Goal: Information Seeking & Learning: Understand process/instructions

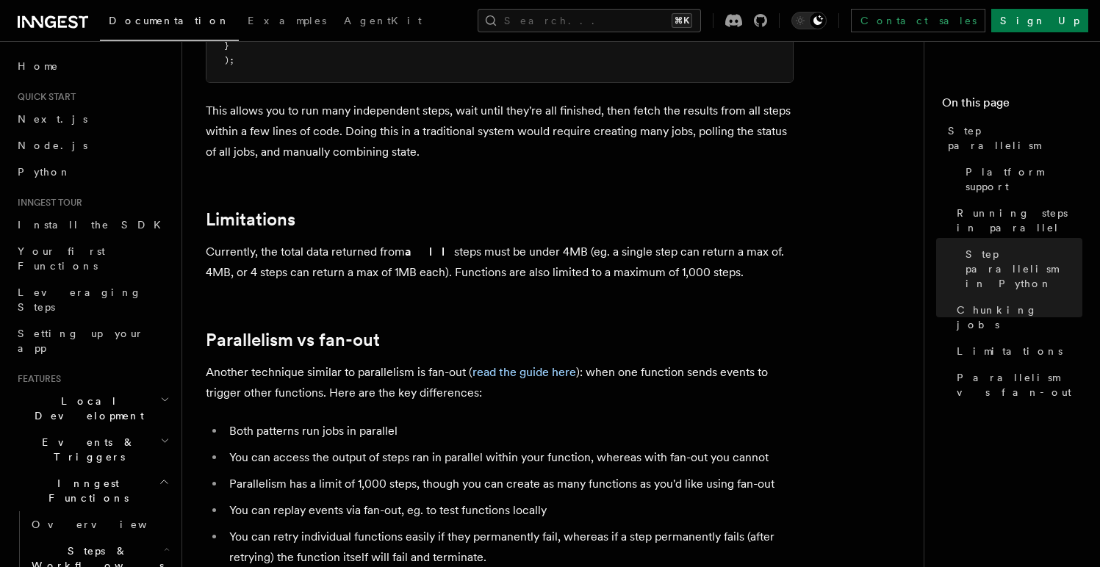
scroll to position [2437, 0]
click at [378, 241] on p "Currently, the total data returned from all steps must be under 4MB (eg. a sing…" at bounding box center [500, 261] width 588 height 41
click at [438, 241] on p "Currently, the total data returned from all steps must be under 4MB (eg. a sing…" at bounding box center [500, 261] width 588 height 41
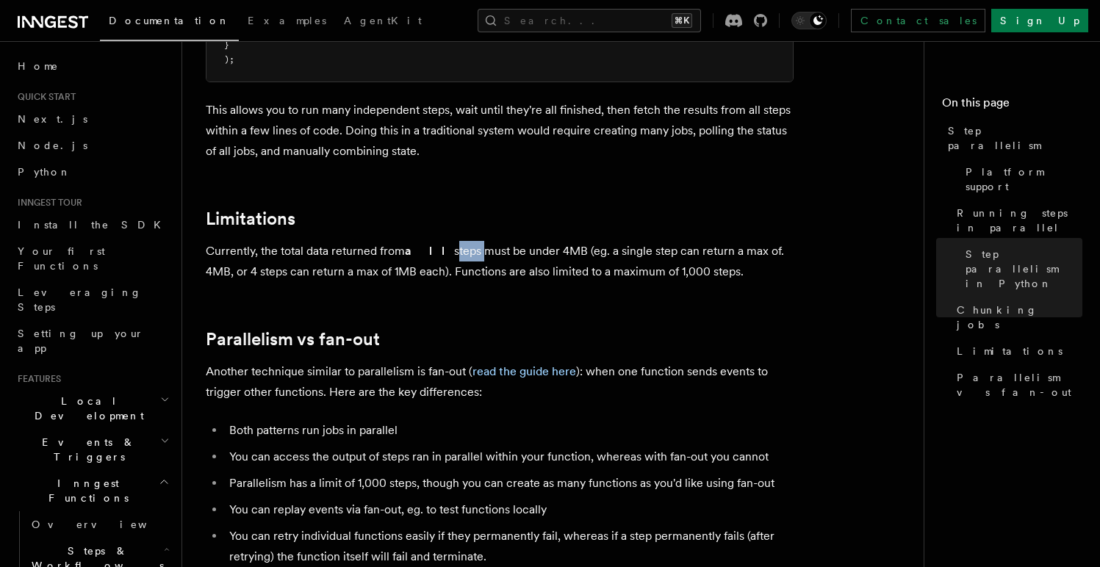
click at [437, 241] on p "Currently, the total data returned from all steps must be under 4MB (eg. a sing…" at bounding box center [500, 261] width 588 height 41
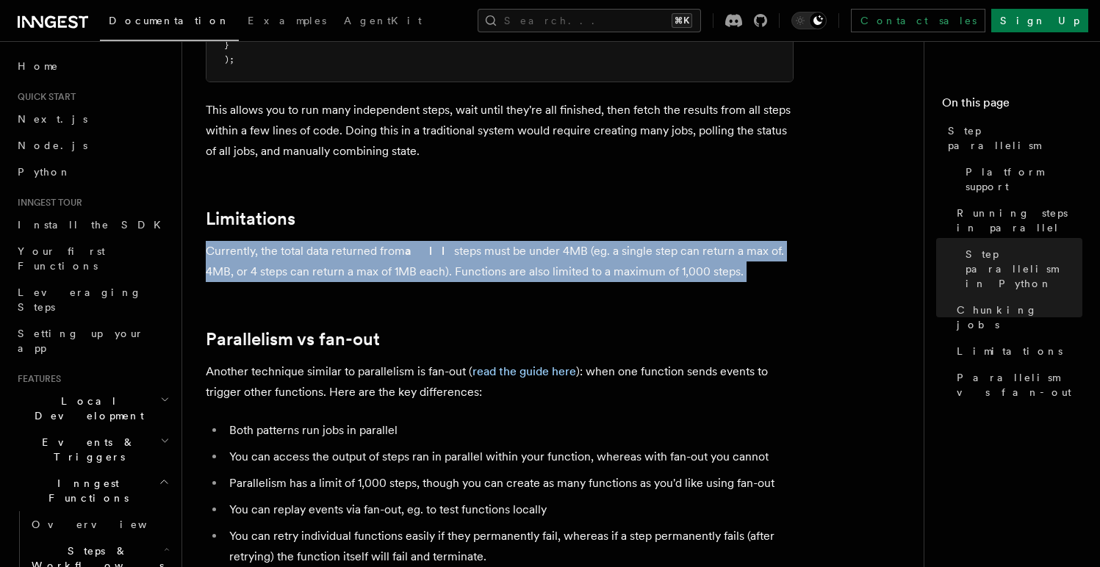
click at [437, 241] on p "Currently, the total data returned from all steps must be under 4MB (eg. a sing…" at bounding box center [500, 261] width 588 height 41
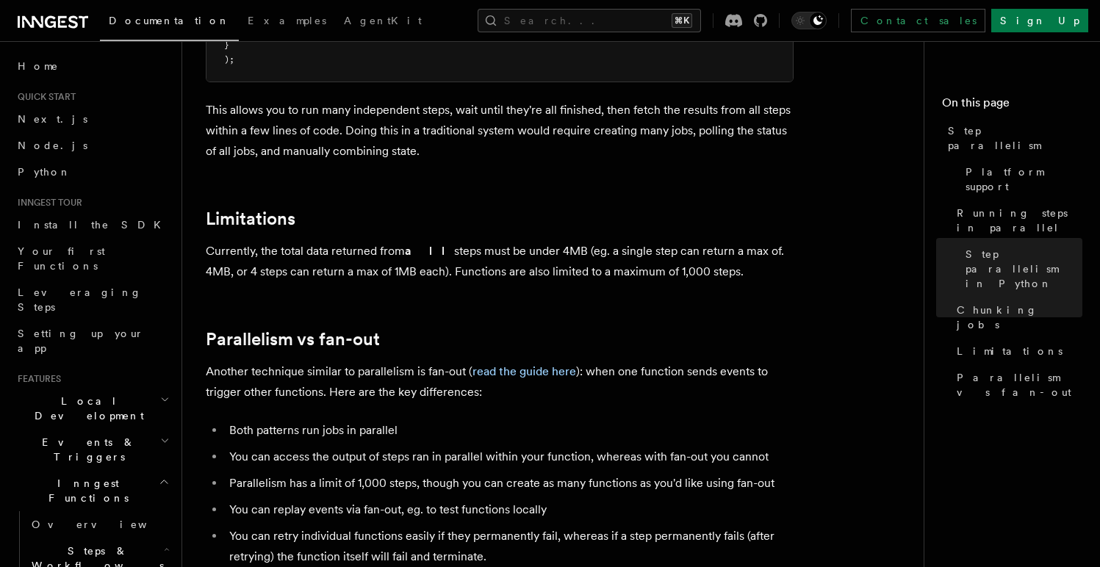
click at [237, 241] on p "Currently, the total data returned from all steps must be under 4MB (eg. a sing…" at bounding box center [500, 261] width 588 height 41
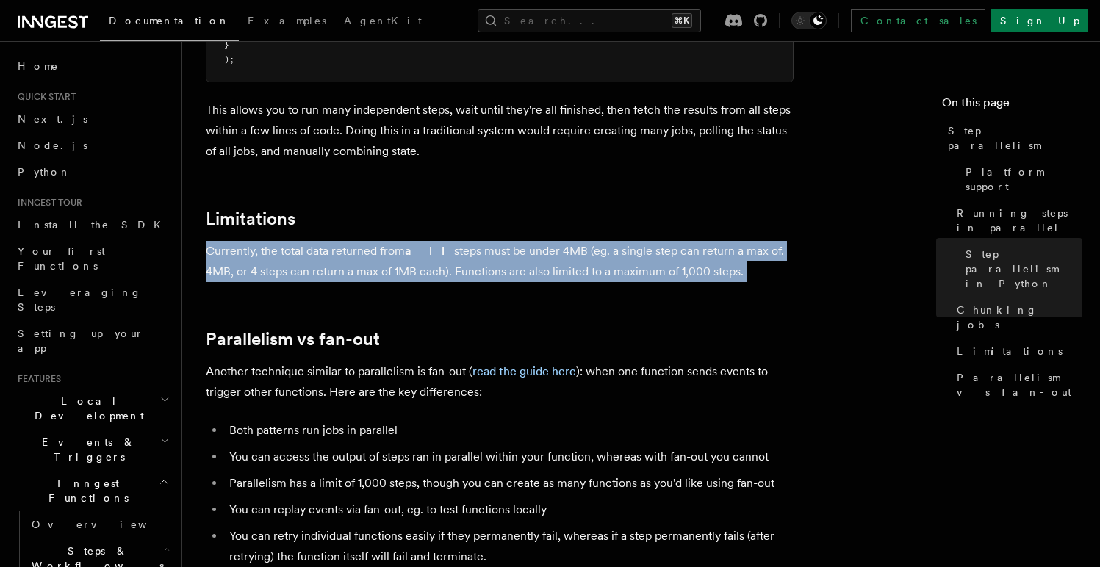
click at [237, 241] on p "Currently, the total data returned from all steps must be under 4MB (eg. a sing…" at bounding box center [500, 261] width 588 height 41
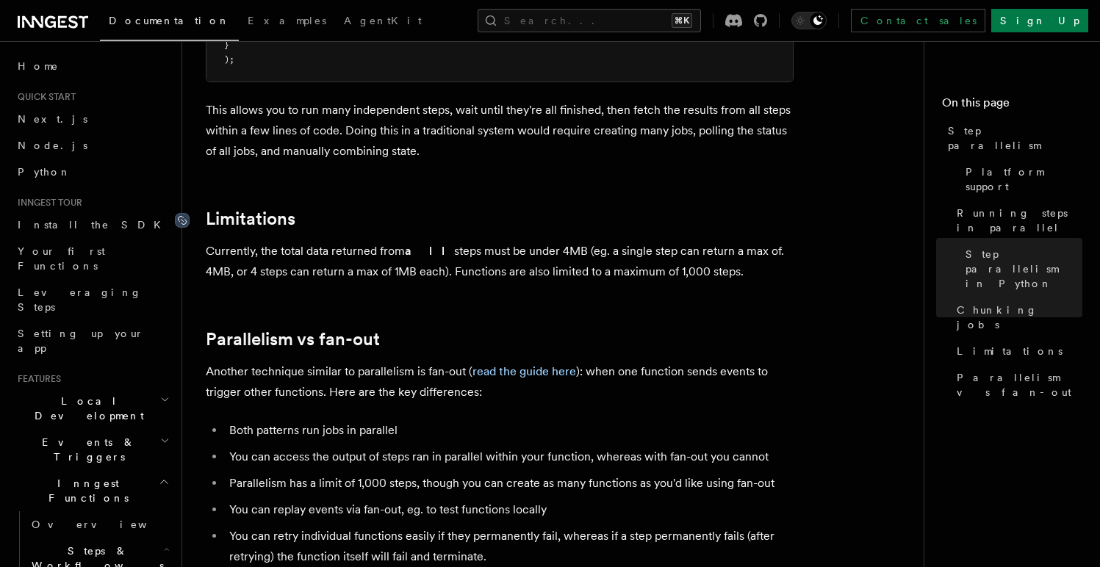
click at [187, 213] on icon at bounding box center [182, 220] width 15 height 15
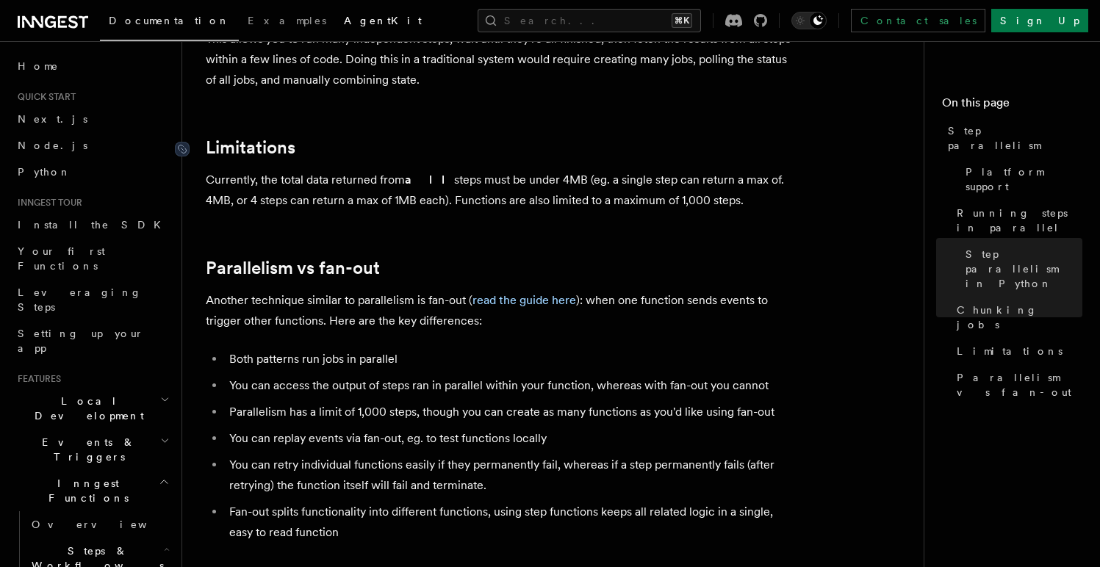
scroll to position [2557, 0]
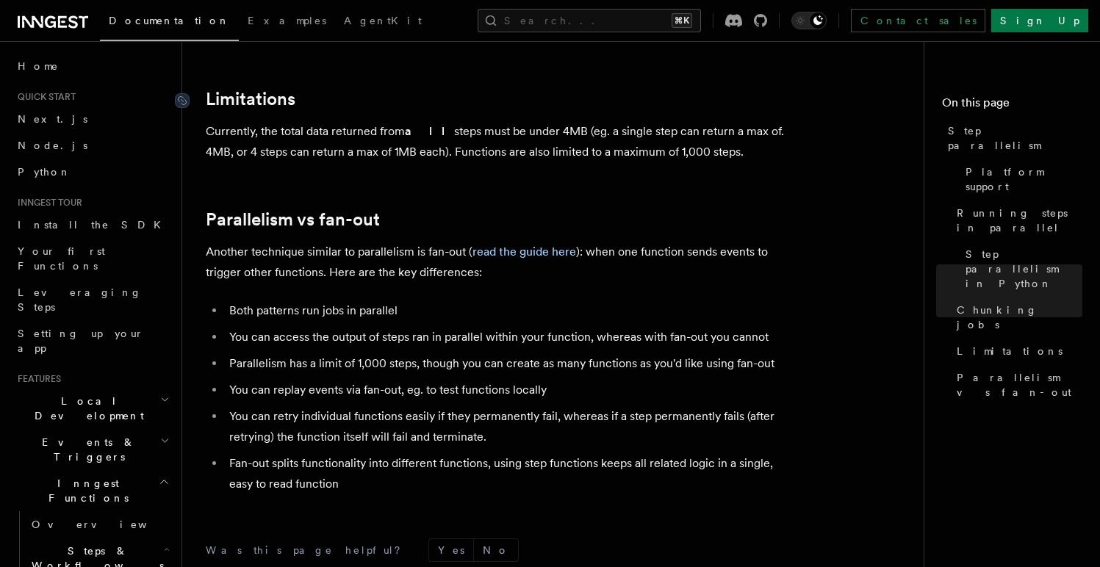
click at [192, 93] on div at bounding box center [191, 100] width 32 height 15
